Goal: Understand process/instructions: Learn how to perform a task or action

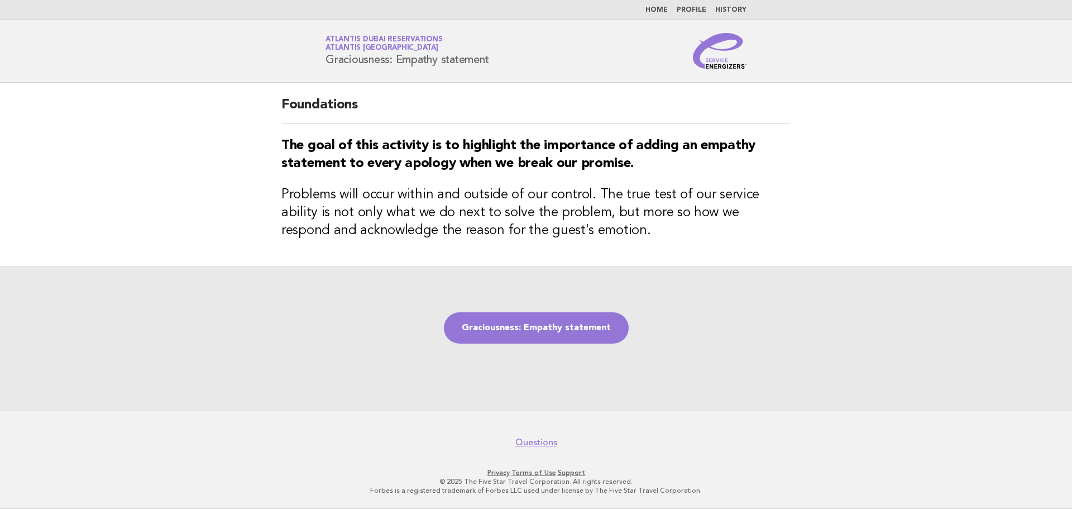
click at [514, 337] on link "Graciousness: Empathy statement" at bounding box center [536, 327] width 185 height 31
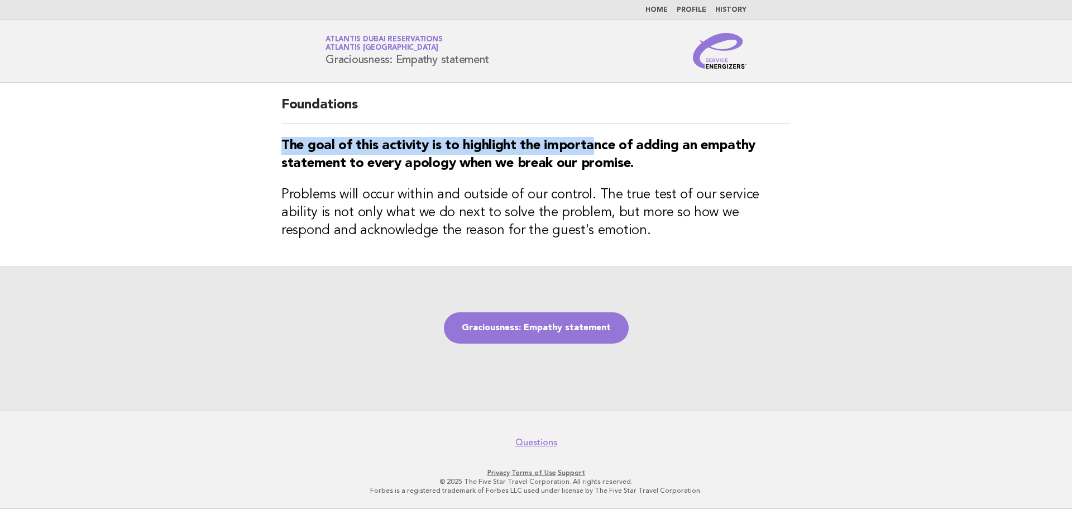
drag, startPoint x: 282, startPoint y: 145, endPoint x: 592, endPoint y: 143, distance: 310.4
click at [592, 143] on strong "The goal of this activity is to highlight the importance of adding an empathy s…" at bounding box center [518, 154] width 474 height 31
click at [591, 143] on strong "The goal of this activity is to highlight the importance of adding an empathy s…" at bounding box center [518, 154] width 474 height 31
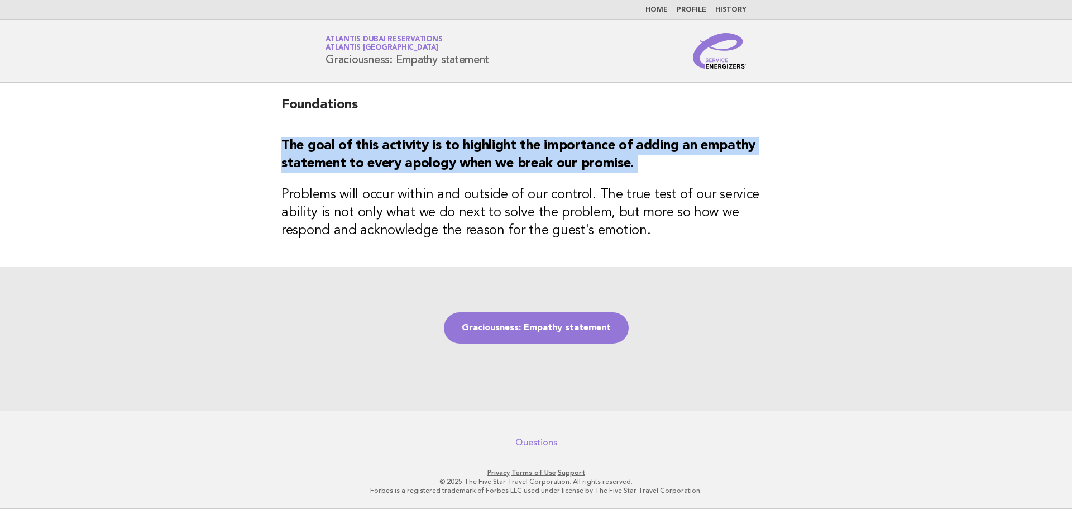
click at [591, 143] on strong "The goal of this activity is to highlight the importance of adding an empathy s…" at bounding box center [518, 154] width 474 height 31
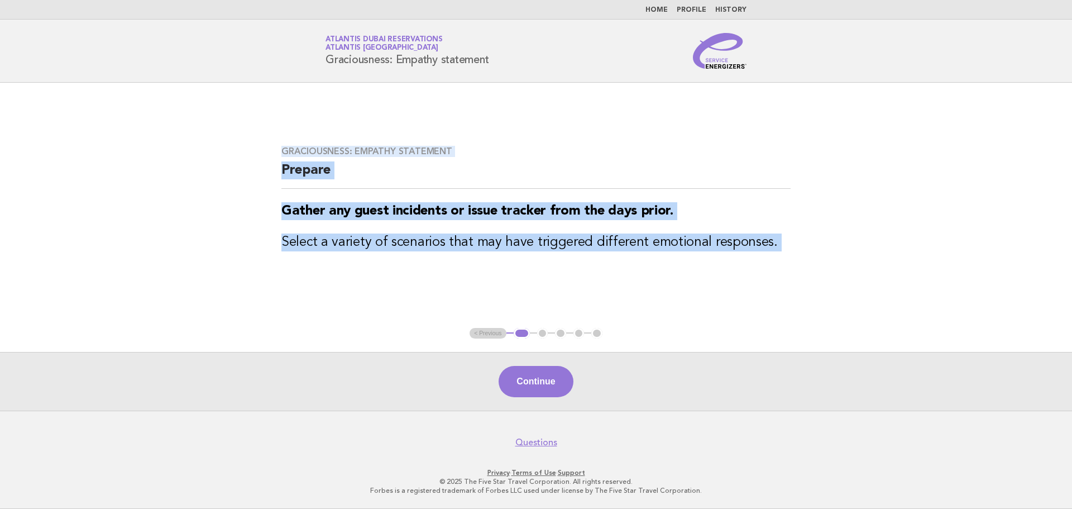
click at [572, 291] on main "Graciousness: Empathy statement Prepare Gather any guest incidents or issue tra…" at bounding box center [536, 247] width 1072 height 328
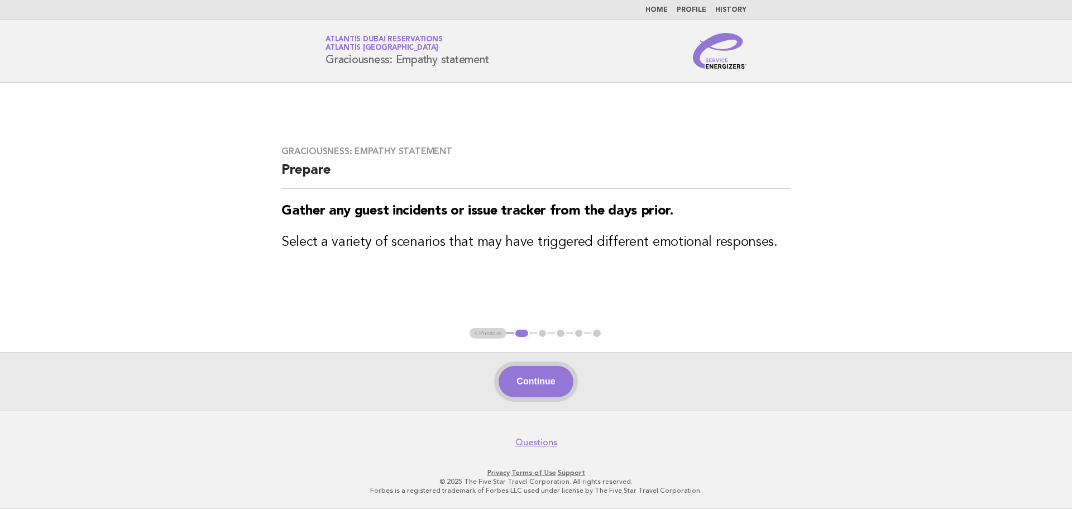
click at [549, 393] on button "Continue" at bounding box center [535, 381] width 74 height 31
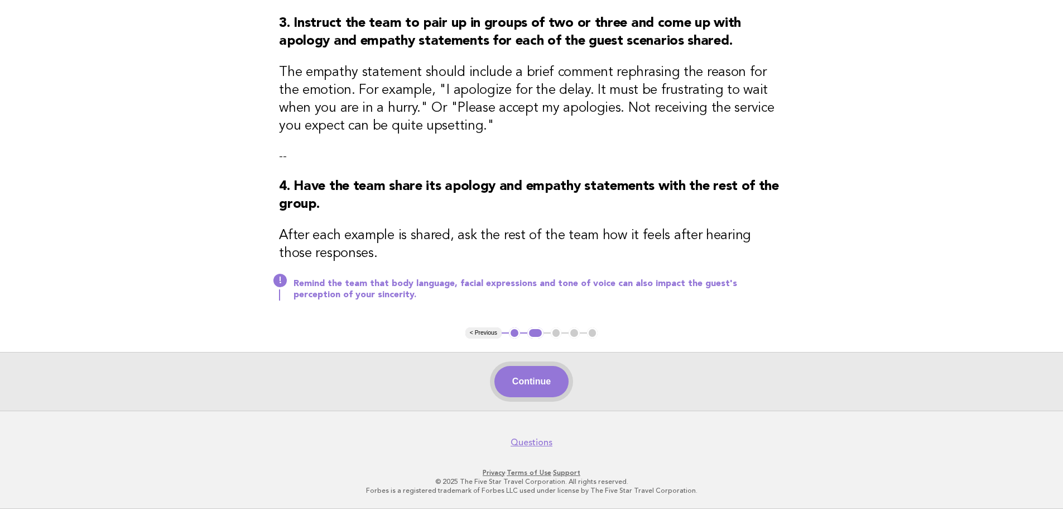
click at [533, 385] on button "Continue" at bounding box center [532, 381] width 74 height 31
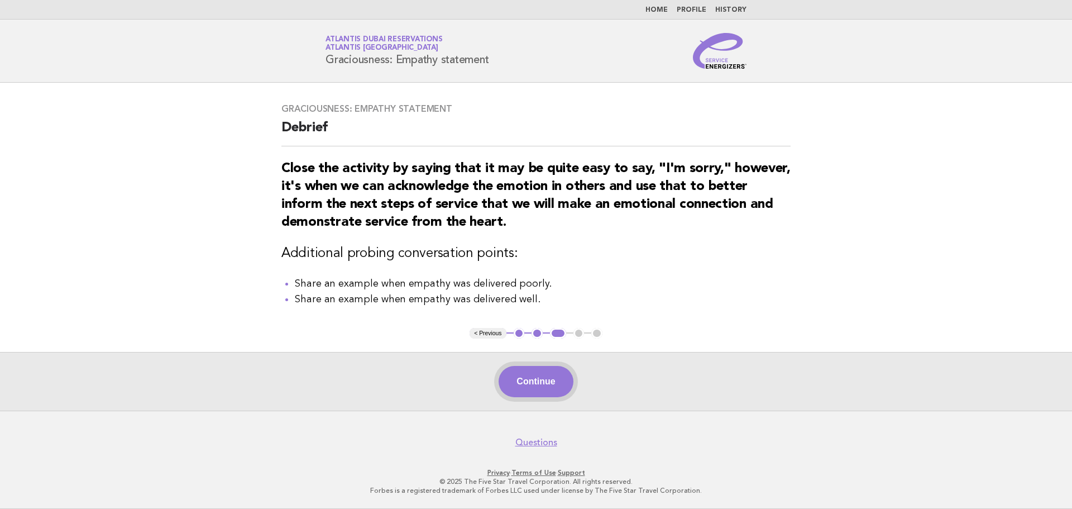
click at [538, 379] on button "Continue" at bounding box center [535, 381] width 74 height 31
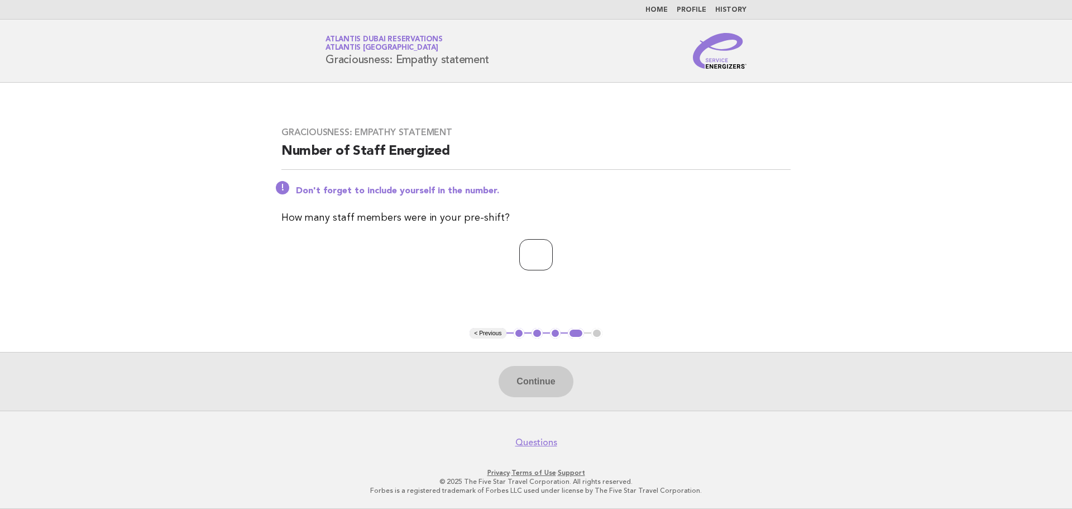
click at [538, 253] on input "number" at bounding box center [535, 254] width 33 height 31
type input "*"
click at [543, 372] on button "Continue" at bounding box center [535, 381] width 74 height 31
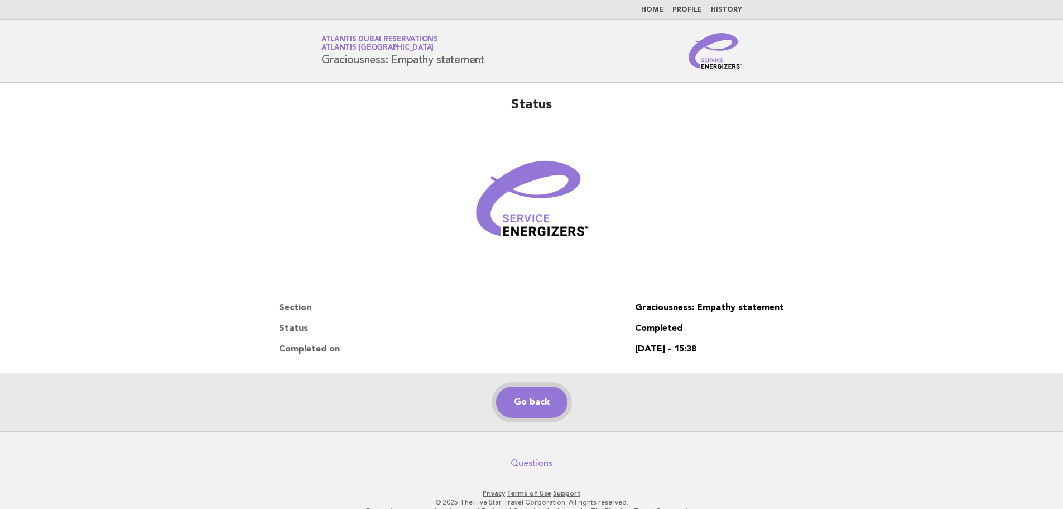
click at [527, 406] on link "Go back" at bounding box center [531, 401] width 71 height 31
